Goal: Task Accomplishment & Management: Use online tool/utility

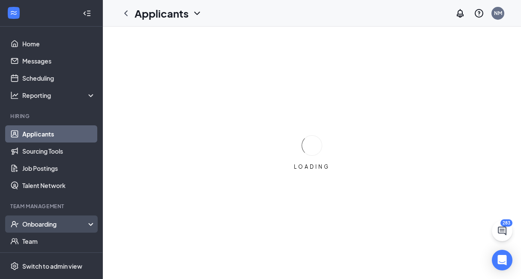
click at [54, 222] on div "Onboarding" at bounding box center [55, 223] width 66 height 9
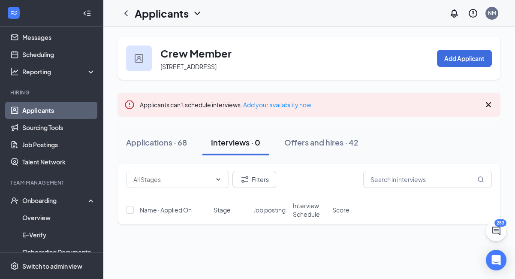
scroll to position [34, 0]
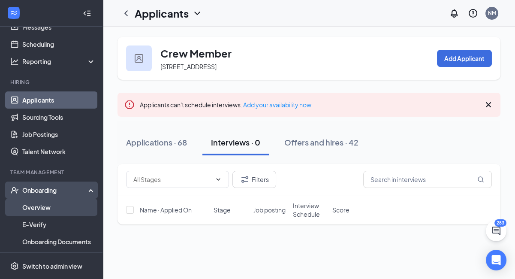
click at [51, 209] on link "Overview" at bounding box center [58, 206] width 73 height 17
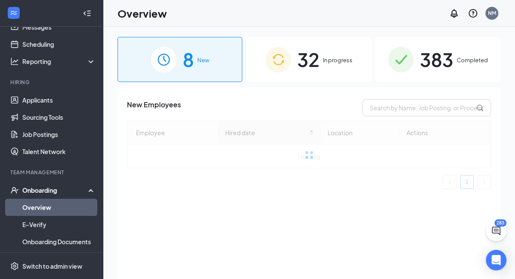
click at [324, 68] on div "32 In progress" at bounding box center [308, 59] width 125 height 45
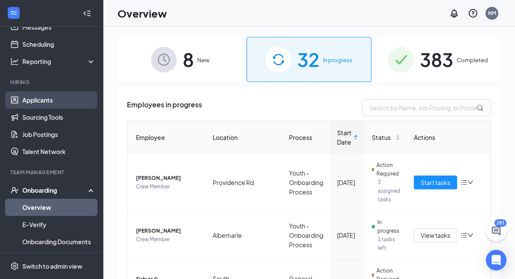
click at [51, 102] on link "Applicants" at bounding box center [58, 99] width 73 height 17
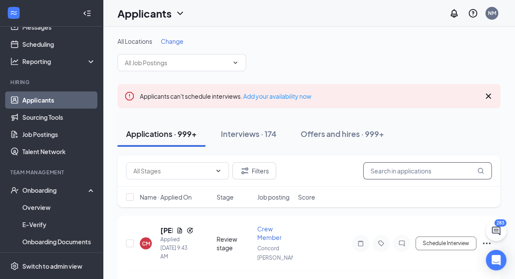
click at [404, 170] on input "text" at bounding box center [427, 170] width 129 height 17
type input "j"
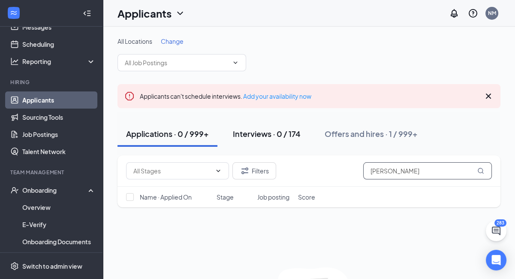
type input "[PERSON_NAME]"
click at [283, 135] on div "Interviews · 0 / 174" at bounding box center [267, 133] width 68 height 11
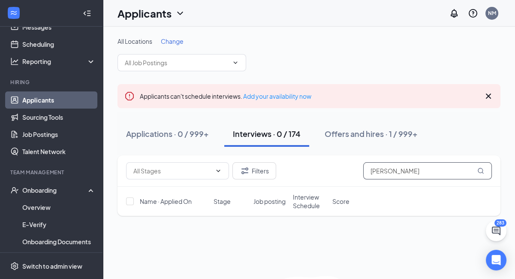
click at [410, 172] on input "[PERSON_NAME]" at bounding box center [427, 170] width 129 height 17
click at [174, 43] on span "Change" at bounding box center [172, 41] width 23 height 8
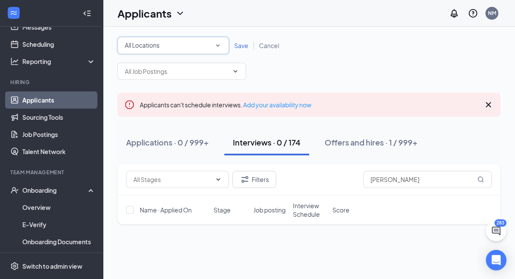
click at [210, 42] on div "All Locations" at bounding box center [173, 45] width 97 height 10
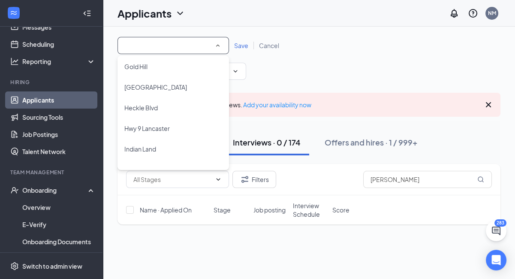
scroll to position [125, 0]
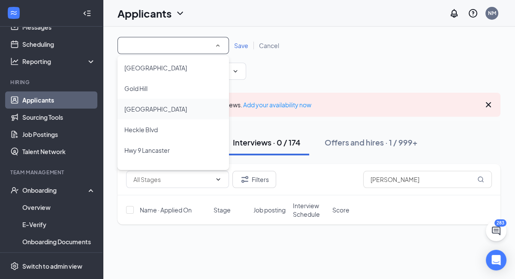
click at [157, 112] on div "[GEOGRAPHIC_DATA]" at bounding box center [173, 109] width 98 height 10
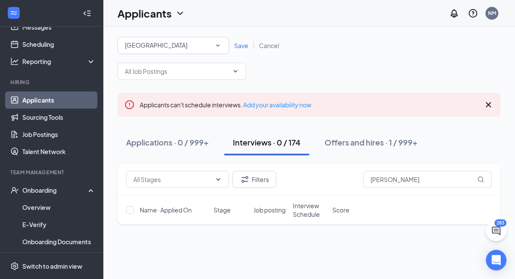
click at [234, 46] on span "Save" at bounding box center [241, 46] width 14 height 8
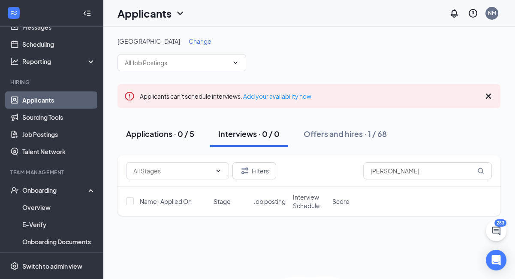
click at [144, 132] on div "Applications · 0 / 5" at bounding box center [160, 133] width 68 height 11
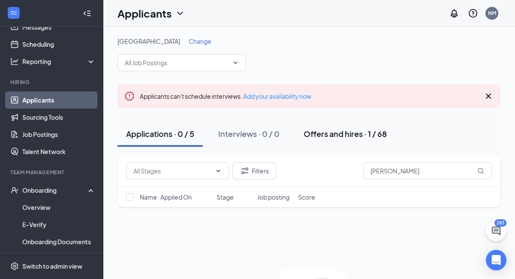
click at [374, 135] on div "Offers and hires · 1 / 68" at bounding box center [344, 133] width 83 height 11
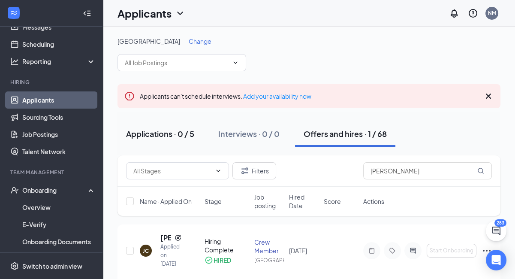
click at [147, 135] on div "Applications · 0 / 5" at bounding box center [160, 133] width 68 height 11
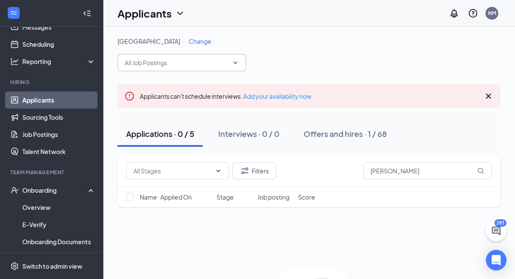
click at [234, 58] on span at bounding box center [181, 62] width 129 height 17
click at [189, 43] on span "Change" at bounding box center [200, 41] width 23 height 8
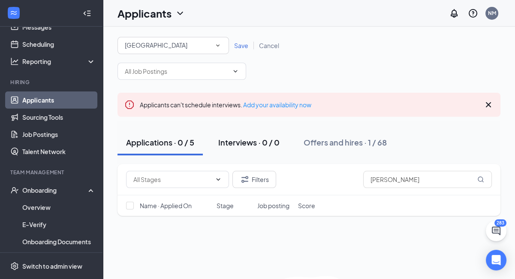
click at [237, 145] on div "Interviews · 0 / 0" at bounding box center [248, 142] width 61 height 11
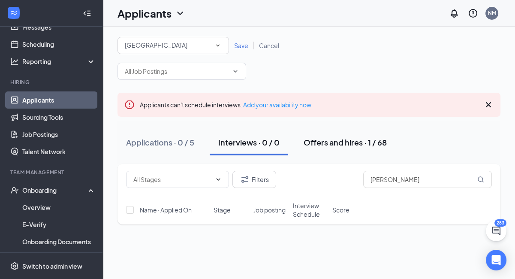
click at [339, 141] on div "Offers and hires · 1 / 68" at bounding box center [344, 142] width 83 height 11
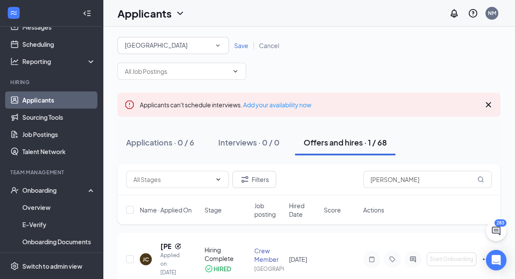
click at [162, 148] on button "Applications · 0 / 6" at bounding box center [159, 142] width 85 height 26
